Goal: Find specific page/section: Find specific page/section

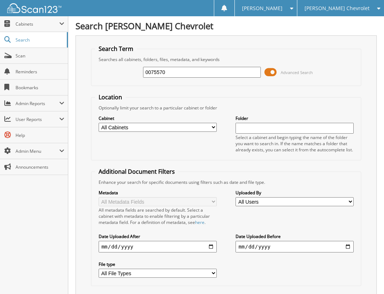
type input "0075570"
drag, startPoint x: 0, startPoint y: 0, endPoint x: 175, endPoint y: 75, distance: 190.4
click at [175, 75] on input "0075570" at bounding box center [202, 72] width 118 height 11
type input "007570"
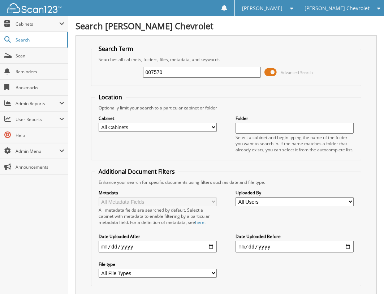
click at [32, 23] on span "Cabinets" at bounding box center [38, 24] width 44 height 6
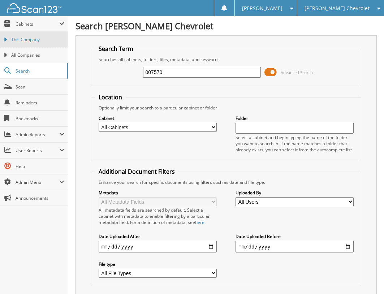
click at [27, 44] on link "This Company" at bounding box center [34, 40] width 68 height 16
